Goal: Transaction & Acquisition: Book appointment/travel/reservation

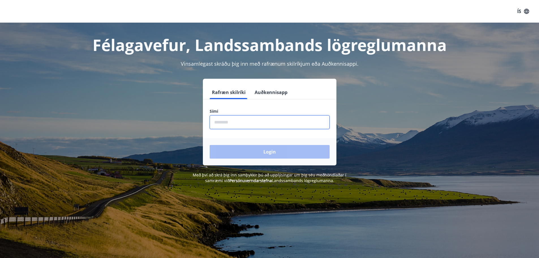
click at [258, 116] on input "phone" at bounding box center [270, 122] width 120 height 14
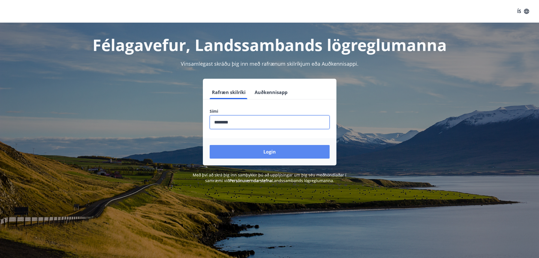
type input "********"
click at [287, 147] on button "Login" at bounding box center [270, 152] width 120 height 14
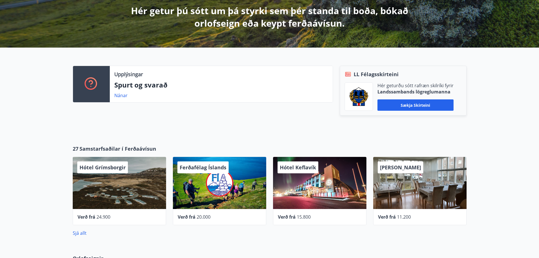
scroll to position [141, 0]
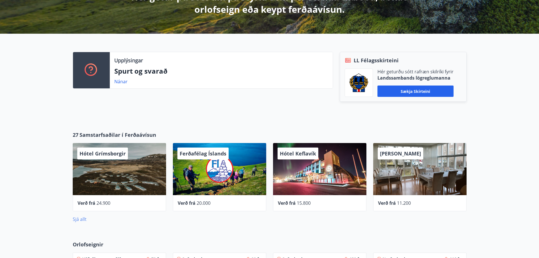
click at [83, 219] on link "Sjá allt" at bounding box center [80, 219] width 14 height 6
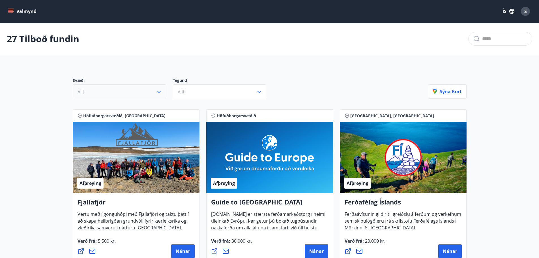
click at [159, 94] on icon "button" at bounding box center [159, 91] width 7 height 7
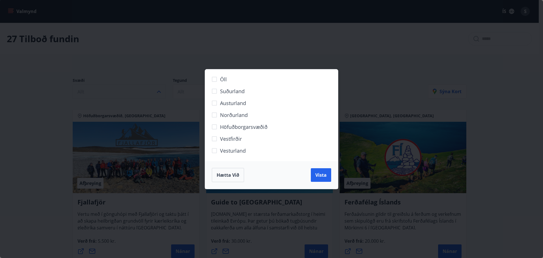
click at [242, 101] on span "Austurland" at bounding box center [233, 102] width 26 height 7
click at [315, 175] on span "Vista" at bounding box center [320, 175] width 11 height 6
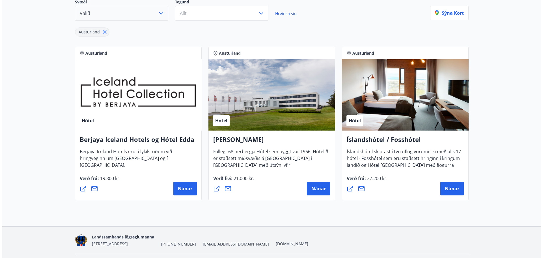
scroll to position [85, 0]
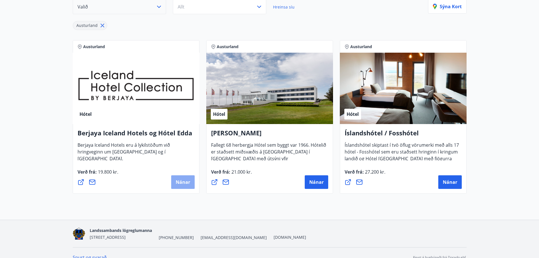
click at [177, 184] on span "Nánar" at bounding box center [183, 182] width 14 height 6
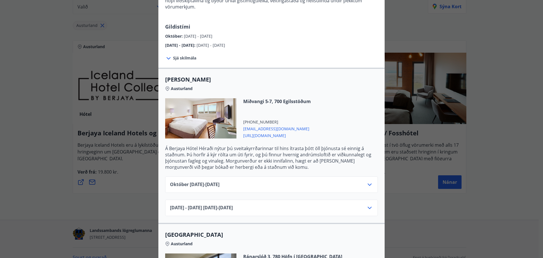
scroll to position [57, 0]
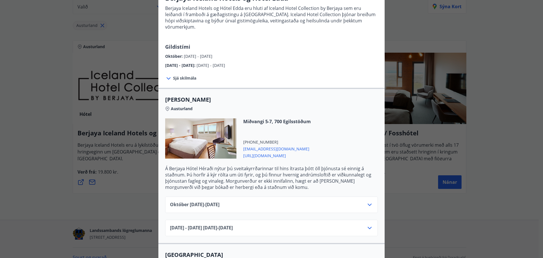
click at [363, 201] on div "[DATE]10.25 - [DATE]" at bounding box center [271, 206] width 203 height 11
click at [367, 201] on icon at bounding box center [369, 204] width 7 height 7
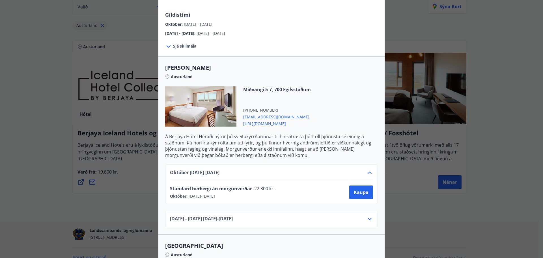
scroll to position [141, 0]
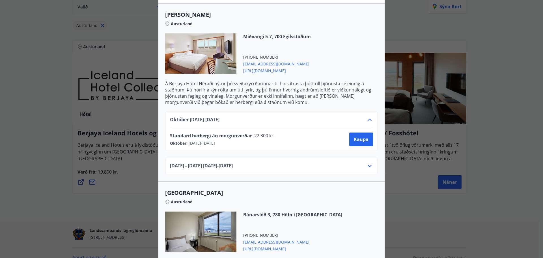
click at [206, 132] on span "Standard herbergi án morgunverðar" at bounding box center [211, 135] width 82 height 6
click at [367, 162] on icon at bounding box center [369, 165] width 7 height 7
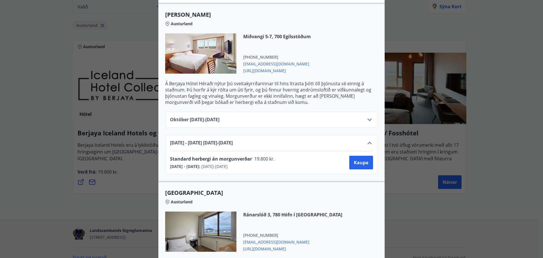
click at [296, 85] on p "Á Berjaya Hótel Héraði nýtur þú sveitakyrrðarinnar til hins ítrasta þótt öll þj…" at bounding box center [271, 92] width 213 height 25
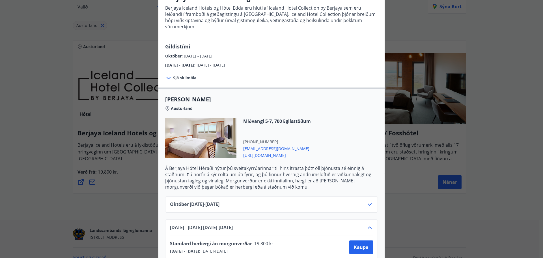
scroll to position [57, 0]
click at [282, 152] on span "[URL][DOMAIN_NAME]" at bounding box center [277, 155] width 68 height 7
click at [505, 146] on div "Berjaya Iceland Hotels og Hótel Edda Berjaya Iceland Hotels og Hótel Edda eru h…" at bounding box center [271, 72] width 543 height 258
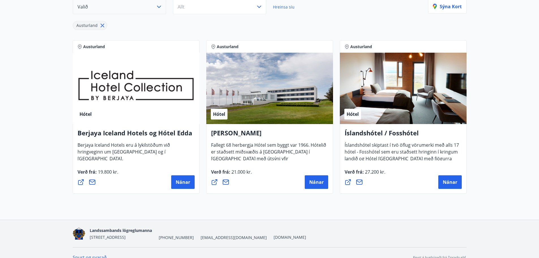
click at [407, 100] on div "Hótel" at bounding box center [403, 88] width 127 height 71
click at [447, 183] on span "Nánar" at bounding box center [450, 182] width 14 height 6
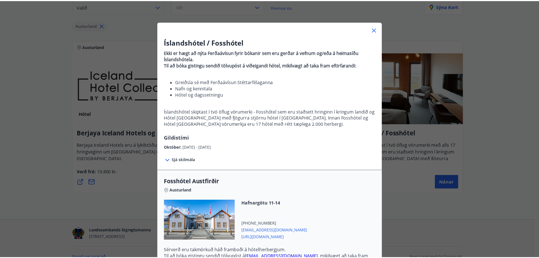
scroll to position [0, 0]
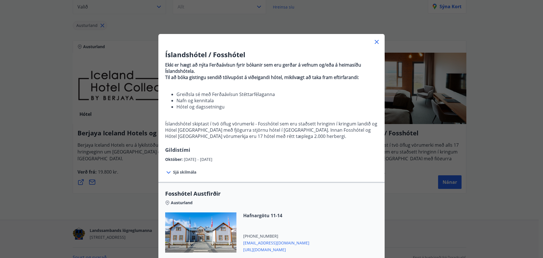
click at [377, 42] on icon at bounding box center [376, 41] width 7 height 7
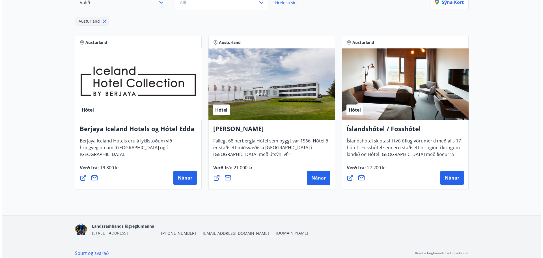
scroll to position [94, 0]
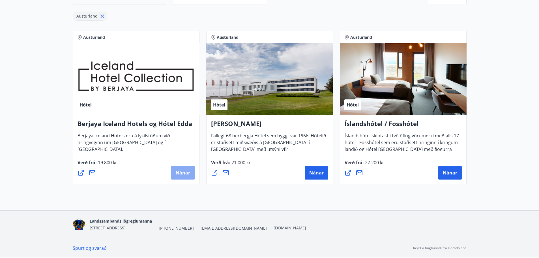
click at [181, 174] on span "Nánar" at bounding box center [183, 172] width 14 height 6
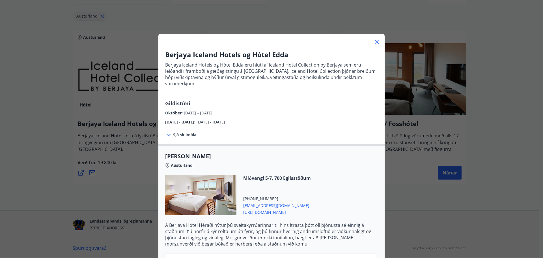
click at [187, 132] on span "Sjá skilmála" at bounding box center [184, 135] width 23 height 6
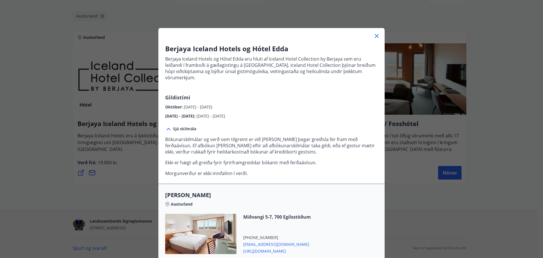
scroll to position [0, 0]
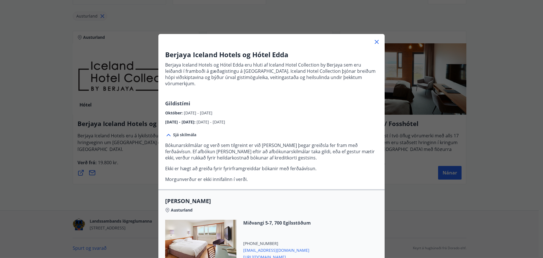
click at [376, 42] on icon at bounding box center [376, 41] width 7 height 7
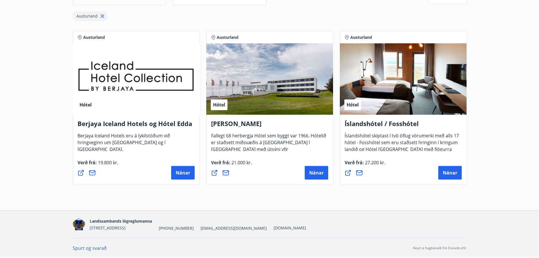
click at [134, 139] on span "Berjaya Iceland Hotels eru á lykilstöðum við hringveginn um [GEOGRAPHIC_DATA] o…" at bounding box center [124, 144] width 92 height 24
click at [193, 175] on div "Berjaya Iceland Hotels og Hótel Edda Berjaya Iceland Hotels eru á lykilstöðum v…" at bounding box center [136, 150] width 127 height 70
click at [185, 175] on span "Nánar" at bounding box center [183, 172] width 14 height 6
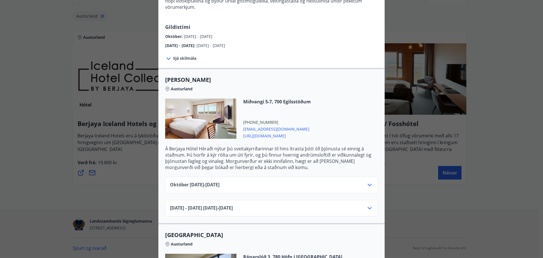
scroll to position [85, 0]
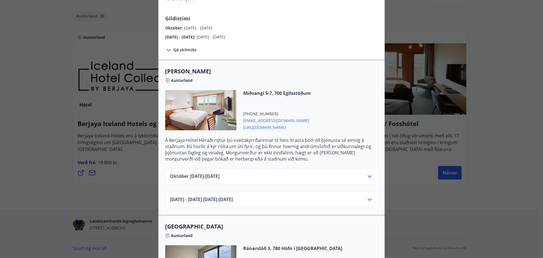
click at [184, 47] on span "Sjá skilmála" at bounding box center [184, 50] width 23 height 6
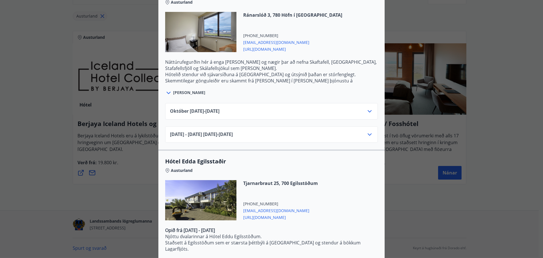
scroll to position [374, 0]
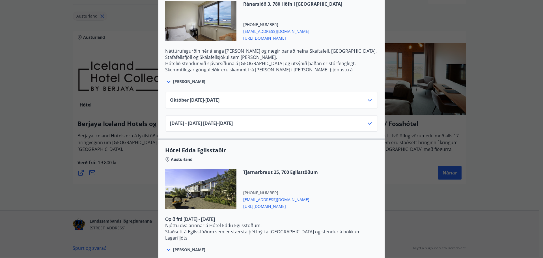
click at [426, 12] on div "Berjaya Iceland Hotels og Hótel Edda Berjaya Iceland Hotels og Hótel Edda eru h…" at bounding box center [271, 129] width 543 height 258
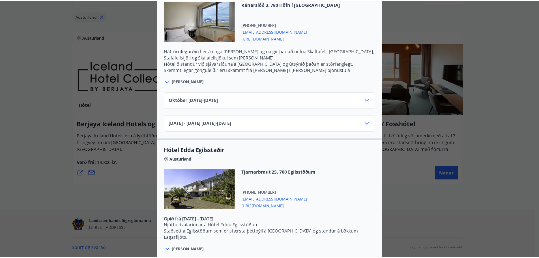
scroll to position [0, 0]
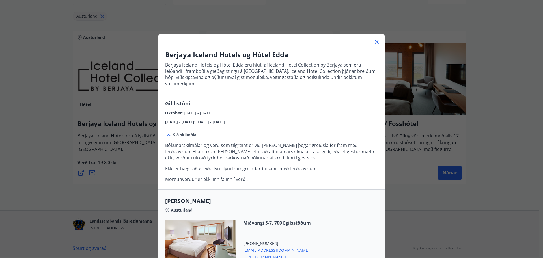
click at [376, 37] on div at bounding box center [271, 39] width 226 height 11
click at [376, 39] on icon at bounding box center [376, 41] width 7 height 7
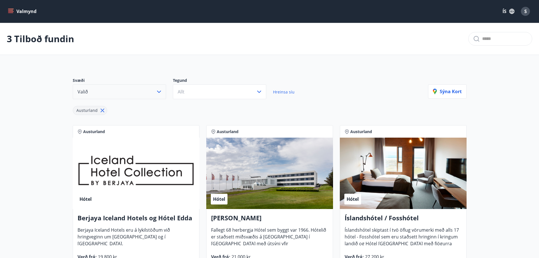
click at [15, 11] on button "Valmynd" at bounding box center [23, 11] width 32 height 10
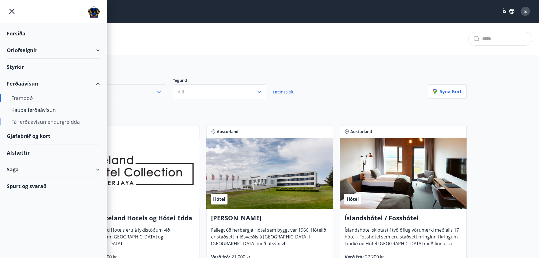
click at [28, 122] on div "Fá ferðaávísun endurgreidda" at bounding box center [53, 122] width 84 height 12
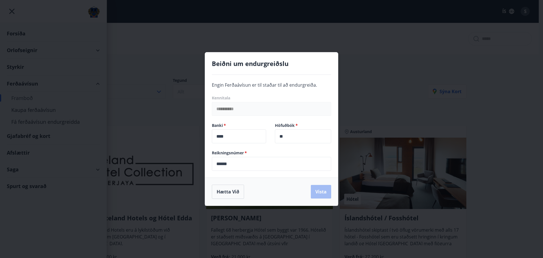
click at [427, 87] on div "**********" at bounding box center [271, 129] width 543 height 258
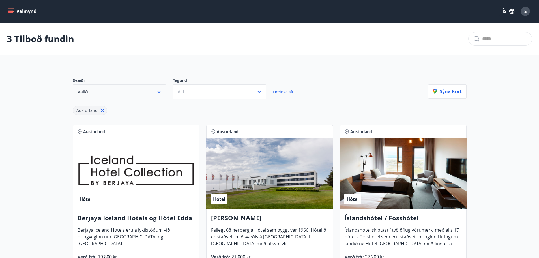
click at [16, 8] on button "Valmynd" at bounding box center [23, 11] width 32 height 10
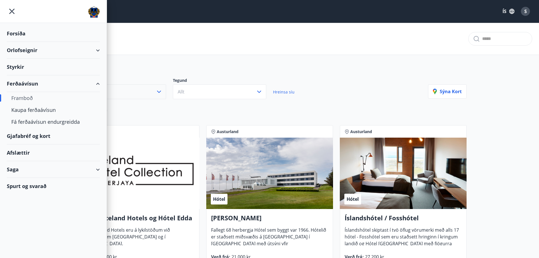
click at [18, 156] on div "Afslættir" at bounding box center [53, 152] width 93 height 17
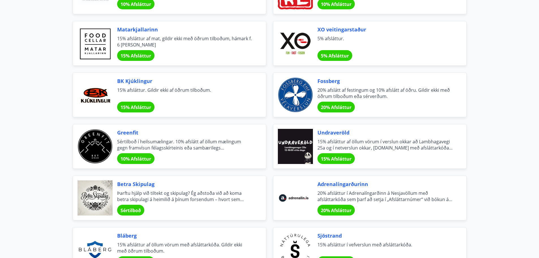
scroll to position [594, 0]
